Goal: Task Accomplishment & Management: Complete application form

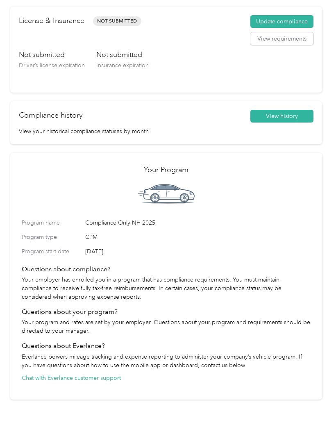
scroll to position [69, 0]
click at [291, 20] on button "Update compliance" at bounding box center [281, 22] width 63 height 13
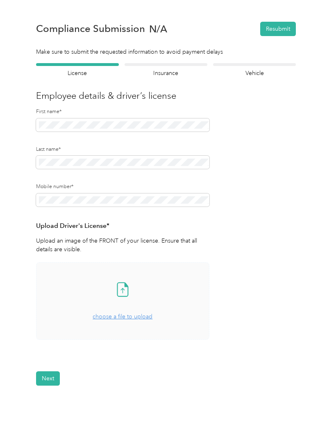
click at [122, 288] on icon at bounding box center [122, 289] width 16 height 16
click at [48, 400] on button "Next" at bounding box center [48, 403] width 24 height 14
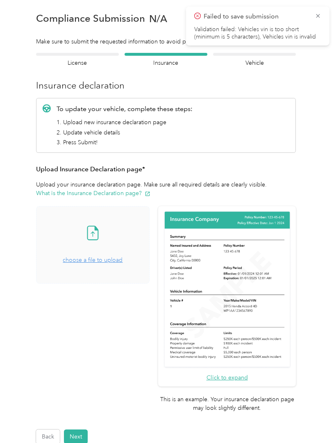
click at [101, 233] on icon at bounding box center [92, 232] width 16 height 16
click at [77, 57] on div "Employee details & driver’s license License" at bounding box center [77, 60] width 83 height 14
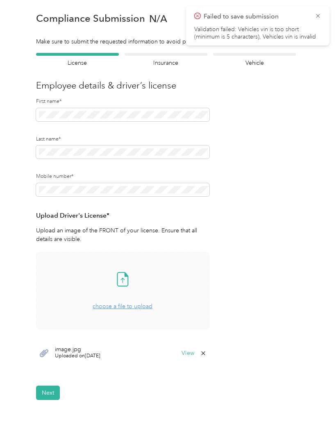
click at [80, 351] on span "image.jpg" at bounding box center [77, 349] width 45 height 6
click at [191, 350] on button "View" at bounding box center [187, 353] width 13 height 6
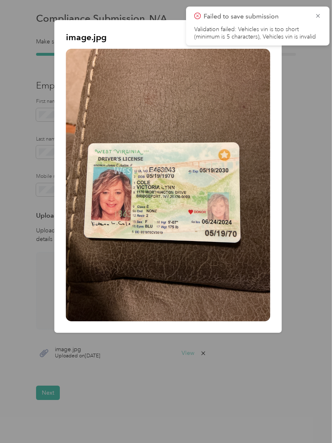
scroll to position [41, 0]
click at [321, 13] on icon at bounding box center [317, 15] width 7 height 7
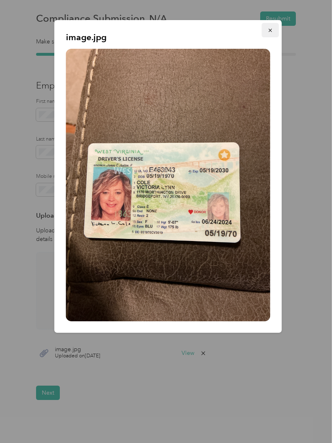
click at [271, 31] on icon "button" at bounding box center [269, 30] width 3 height 3
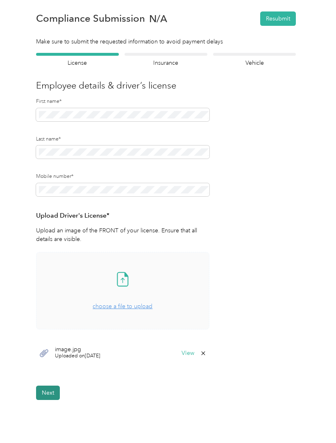
click at [55, 385] on button "Next" at bounding box center [48, 392] width 24 height 14
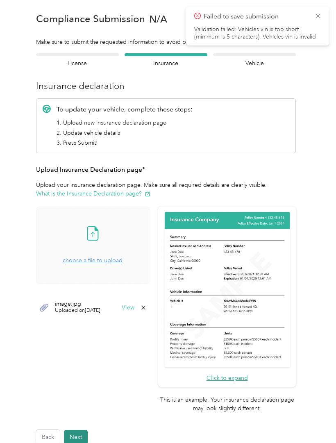
scroll to position [0, 0]
click at [134, 305] on button "View" at bounding box center [128, 308] width 13 height 6
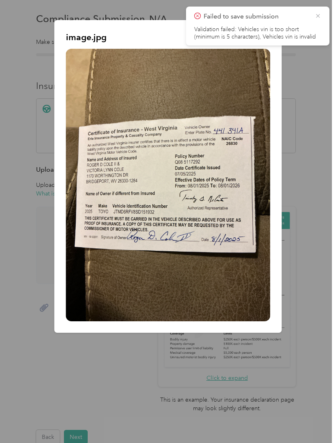
click at [320, 17] on icon at bounding box center [317, 15] width 7 height 7
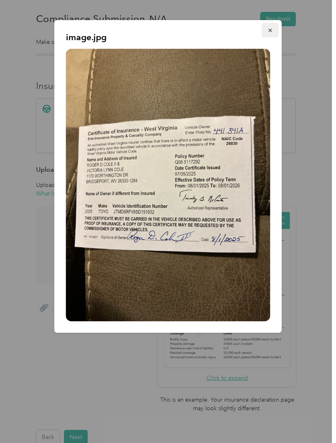
click at [276, 31] on button "button" at bounding box center [270, 30] width 17 height 14
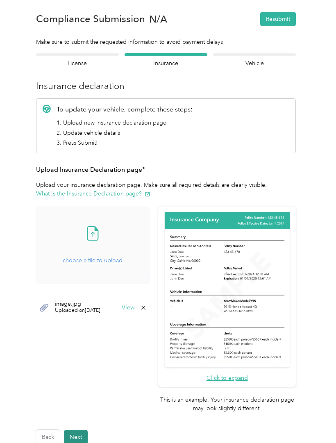
click at [81, 430] on button "Next" at bounding box center [76, 437] width 24 height 14
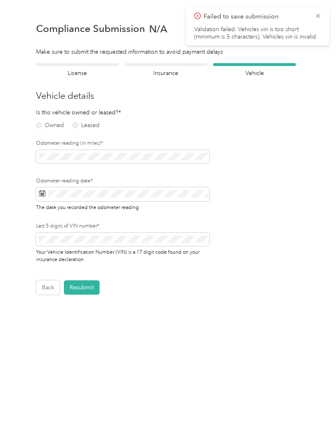
click at [92, 59] on section "Back Home Compliance overview Compliance submission Compliance Submission N/A R…" at bounding box center [166, 152] width 312 height 284
click at [75, 64] on div at bounding box center [77, 64] width 83 height 3
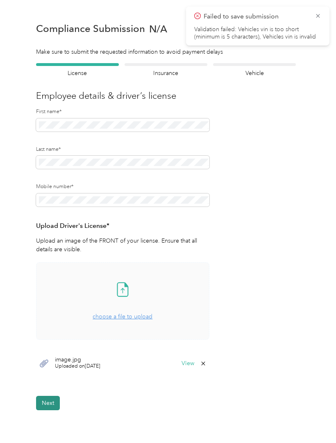
click at [48, 399] on button "Next" at bounding box center [48, 403] width 24 height 14
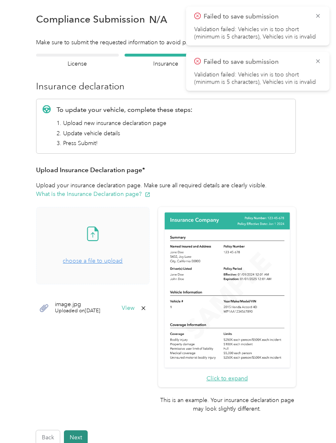
scroll to position [10, 0]
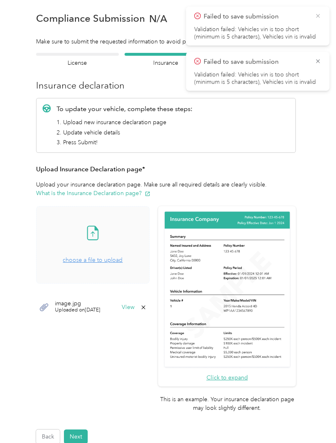
click at [317, 17] on icon at bounding box center [317, 15] width 7 height 7
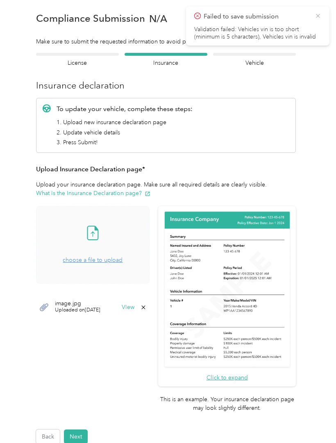
click at [314, 17] on icon at bounding box center [317, 15] width 7 height 7
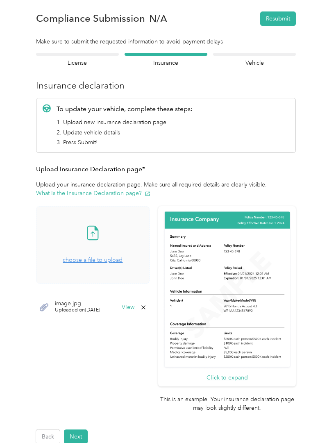
click at [78, 58] on div "Employee details & driver’s license License" at bounding box center [77, 60] width 83 height 14
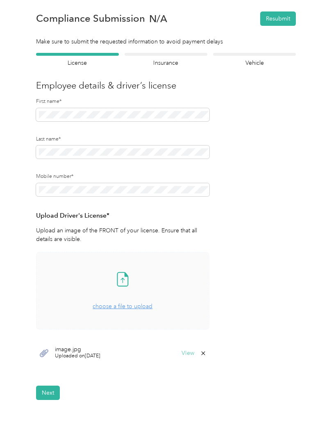
click at [188, 351] on button "View" at bounding box center [187, 353] width 13 height 6
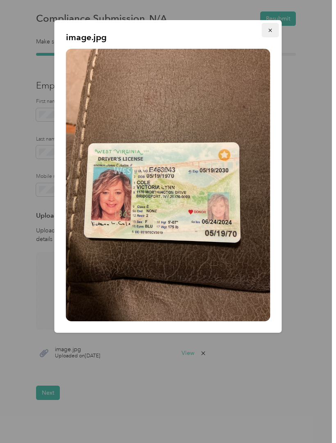
click at [275, 30] on button "button" at bounding box center [270, 30] width 17 height 14
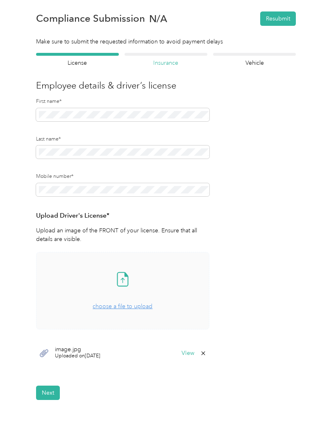
click at [170, 62] on h4 "Insurance" at bounding box center [165, 63] width 83 height 9
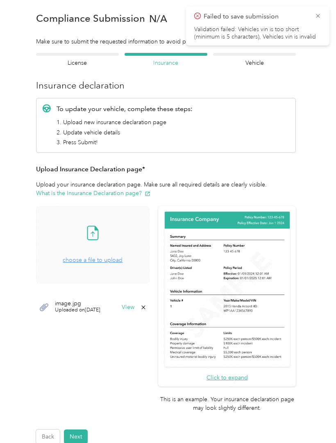
scroll to position [10, 0]
click at [244, 271] on img at bounding box center [227, 289] width 129 height 158
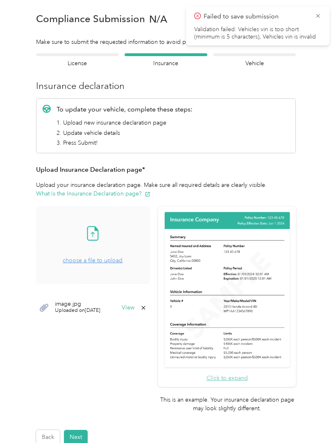
click at [248, 373] on button "Click to expand" at bounding box center [226, 377] width 41 height 9
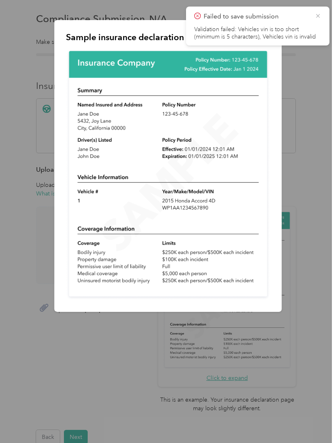
click at [318, 19] on icon at bounding box center [317, 15] width 7 height 7
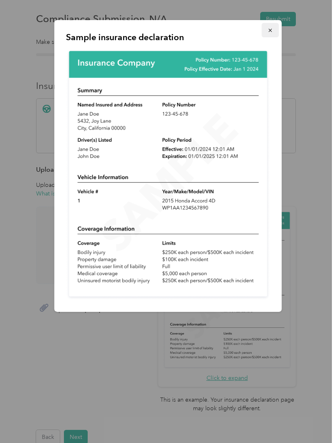
click at [271, 30] on icon "button" at bounding box center [270, 30] width 6 height 6
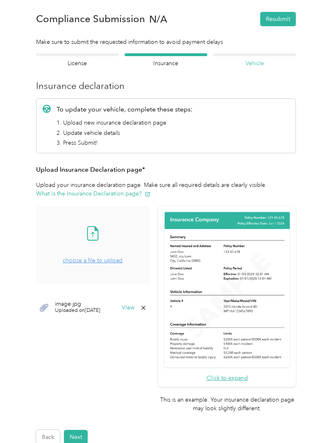
click at [258, 60] on h4 "Vehicle" at bounding box center [254, 63] width 83 height 9
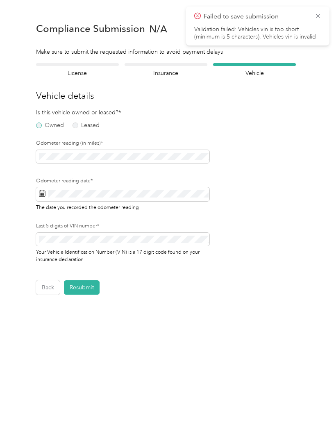
click at [43, 126] on label "Owned" at bounding box center [50, 125] width 28 height 6
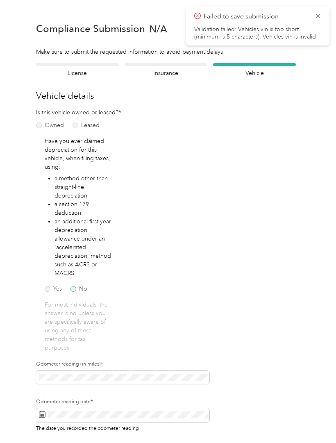
click at [73, 288] on label "No" at bounding box center [78, 289] width 17 height 6
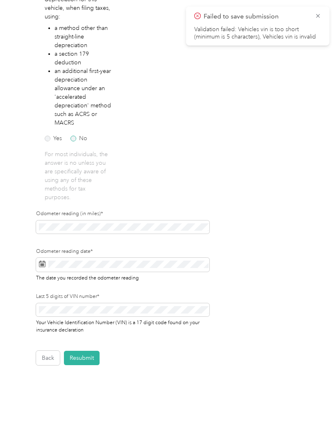
scroll to position [150, 0]
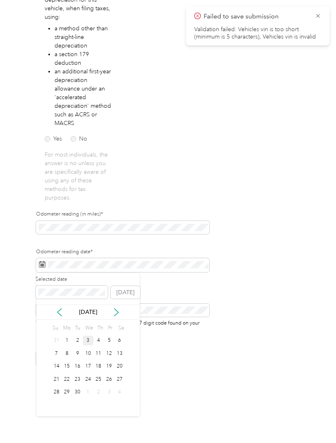
click at [88, 338] on div "3" at bounding box center [88, 340] width 11 height 10
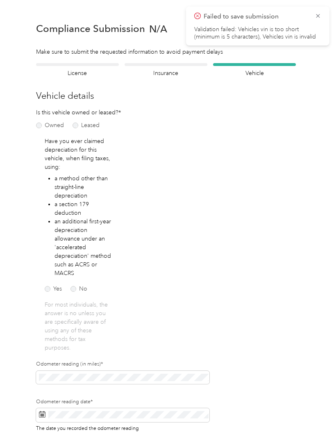
scroll to position [0, 0]
click at [170, 65] on div at bounding box center [165, 64] width 83 height 3
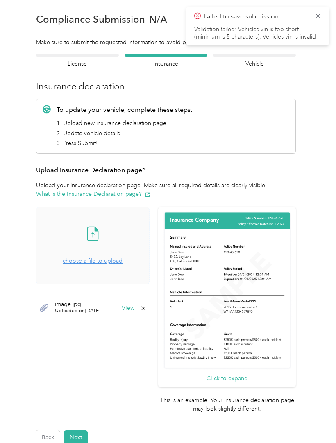
scroll to position [10, 0]
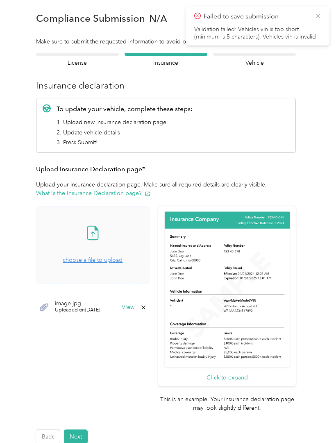
click at [321, 12] on icon at bounding box center [317, 15] width 7 height 7
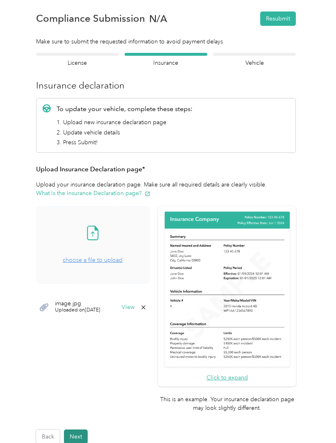
click at [75, 429] on button "Next" at bounding box center [76, 436] width 24 height 14
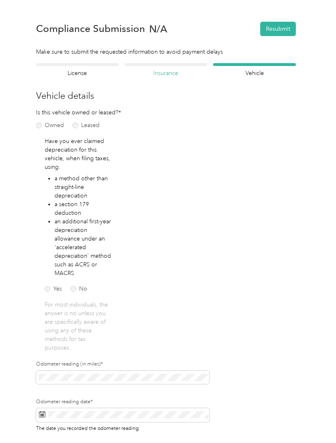
click at [178, 71] on h4 "Insurance" at bounding box center [165, 73] width 83 height 9
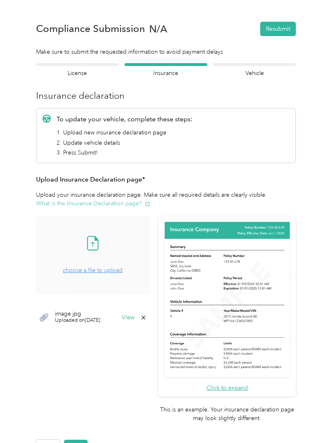
click at [115, 201] on button "What is the Insurance Declaration page?" at bounding box center [93, 203] width 114 height 9
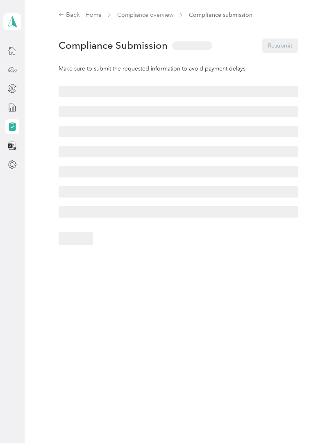
scroll to position [31, 0]
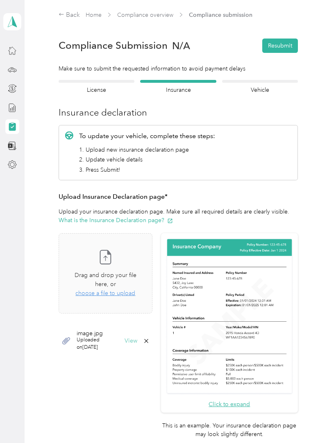
click at [137, 338] on button "View" at bounding box center [130, 341] width 13 height 6
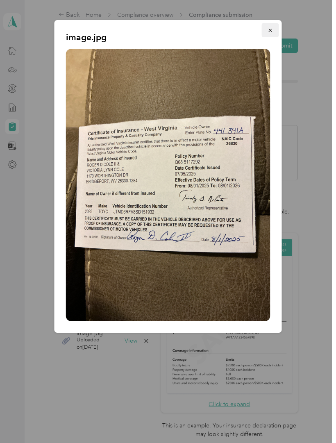
click at [271, 27] on span "button" at bounding box center [270, 30] width 6 height 7
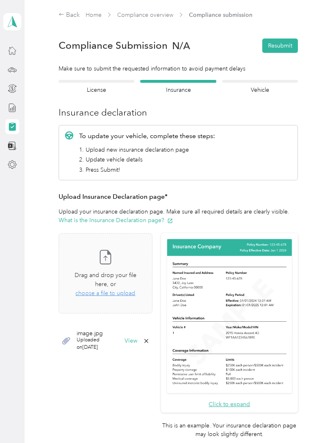
click at [149, 337] on icon at bounding box center [146, 340] width 7 height 7
click at [161, 332] on button "Yes" at bounding box center [159, 338] width 16 height 13
click at [129, 289] on span "choose a file to upload" at bounding box center [105, 292] width 60 height 7
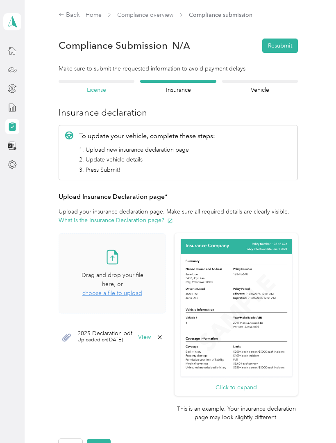
click at [104, 86] on h4 "License" at bounding box center [97, 90] width 76 height 9
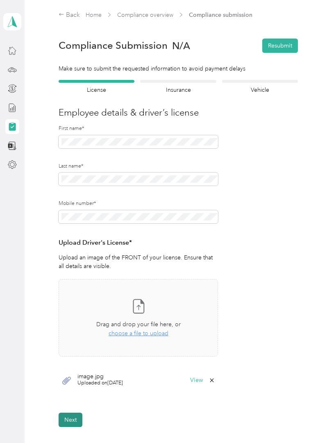
click at [76, 412] on button "Next" at bounding box center [71, 419] width 24 height 14
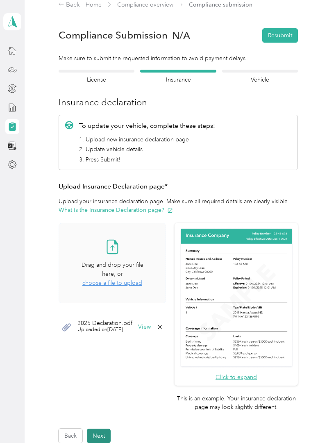
click at [101, 428] on button "Next" at bounding box center [99, 435] width 24 height 14
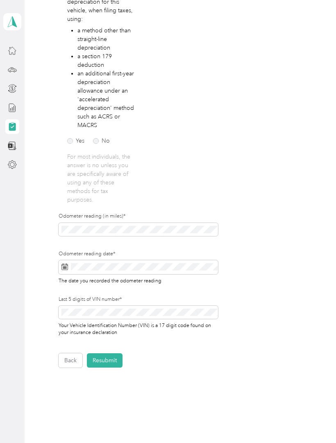
scroll to position [165, 0]
click at [109, 359] on button "Resubmit" at bounding box center [105, 360] width 36 height 14
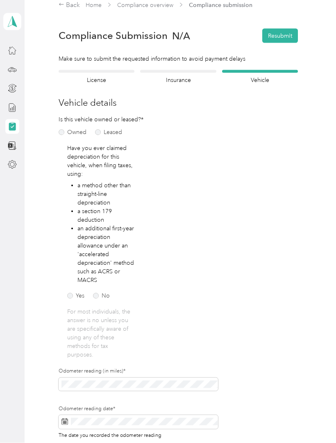
scroll to position [0, 0]
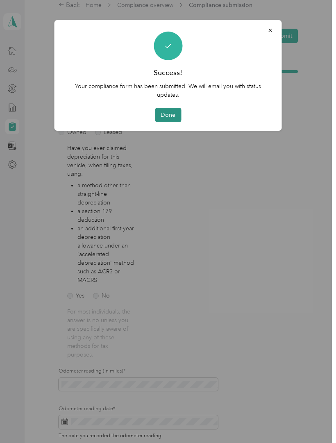
click at [170, 117] on button "Done" at bounding box center [168, 115] width 26 height 14
